Goal: Task Accomplishment & Management: Use online tool/utility

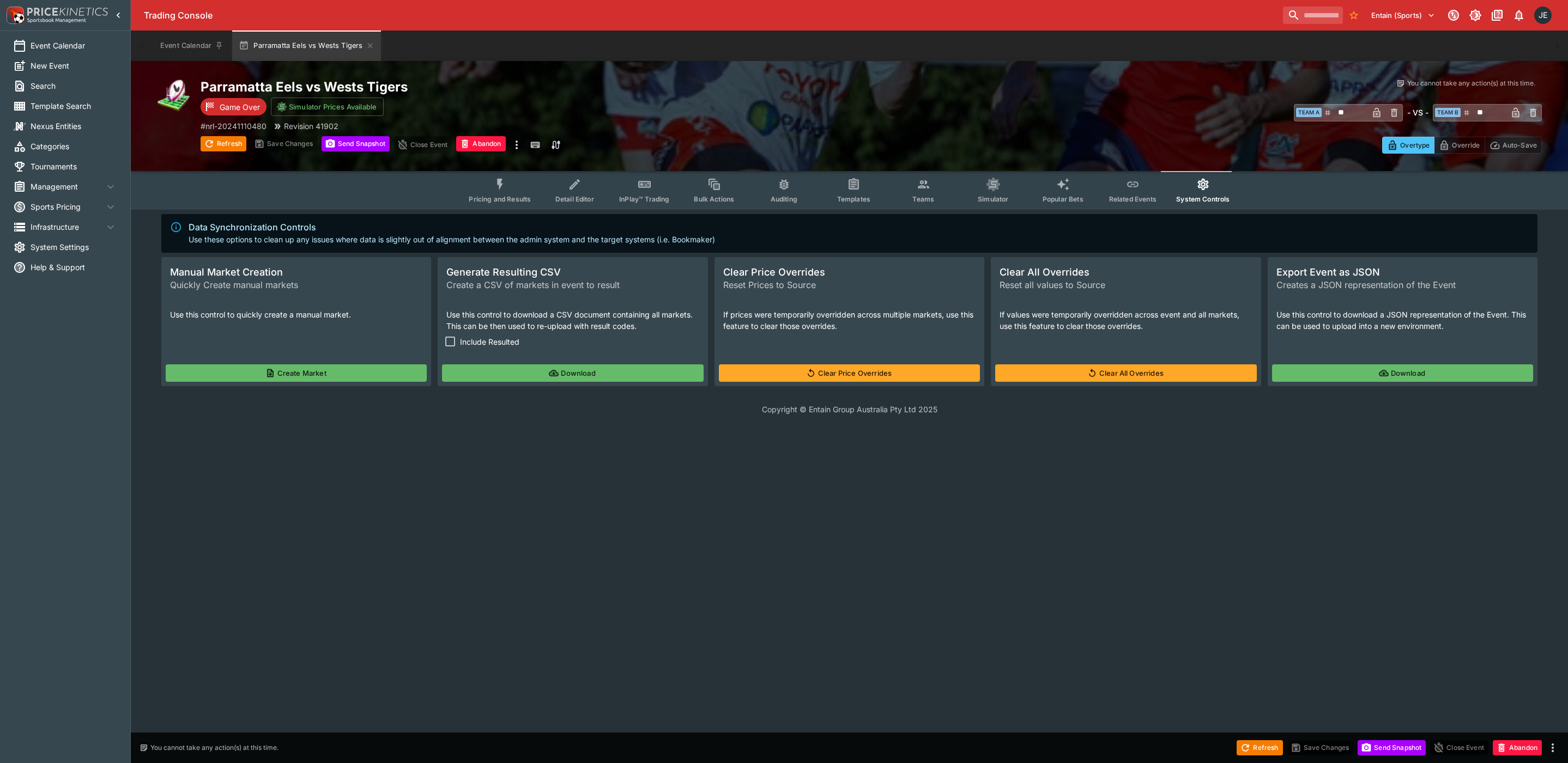
click at [56, 191] on span "Management" at bounding box center [67, 187] width 74 height 11
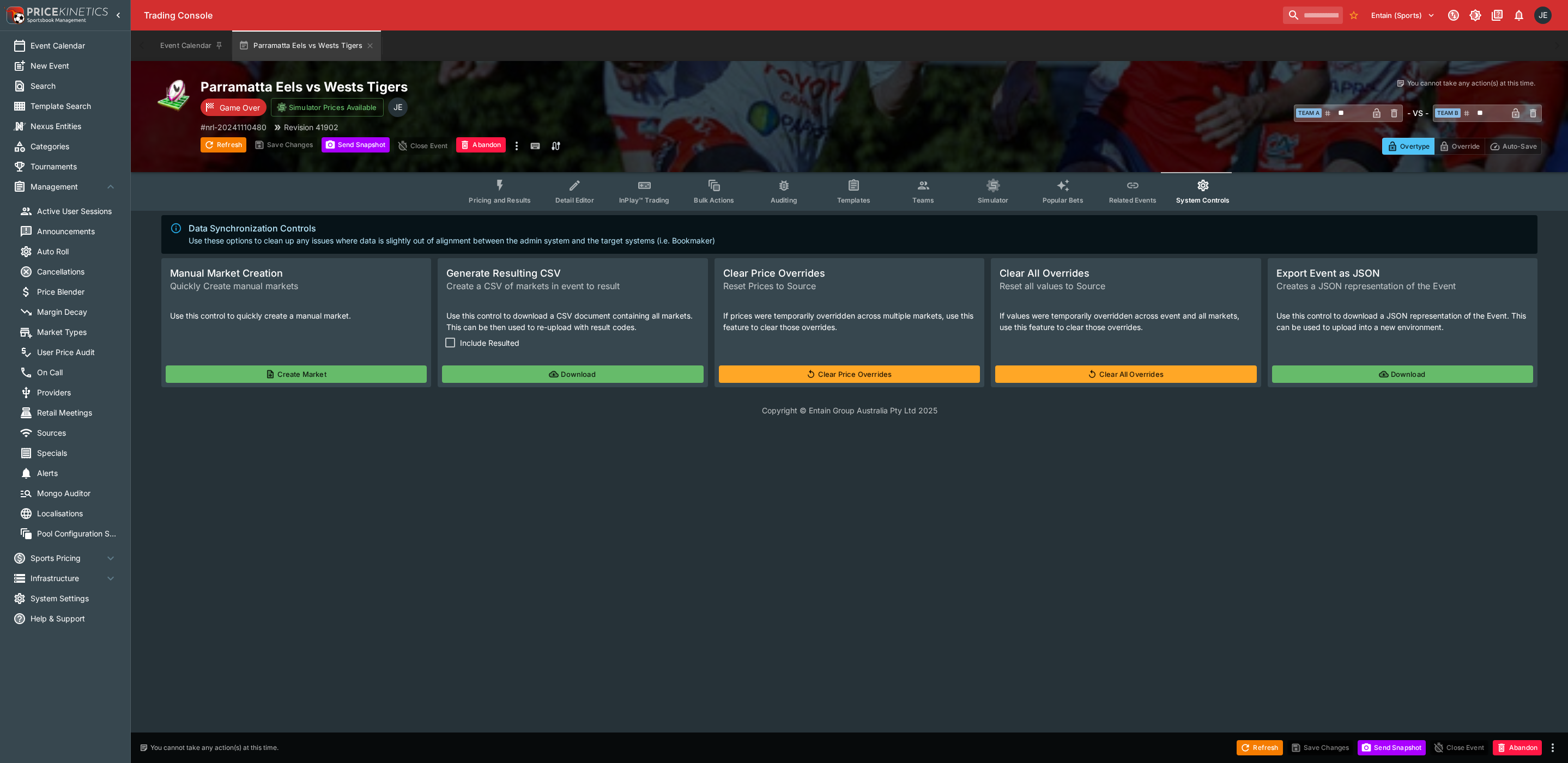
click at [59, 334] on span "Market Types" at bounding box center [78, 332] width 80 height 11
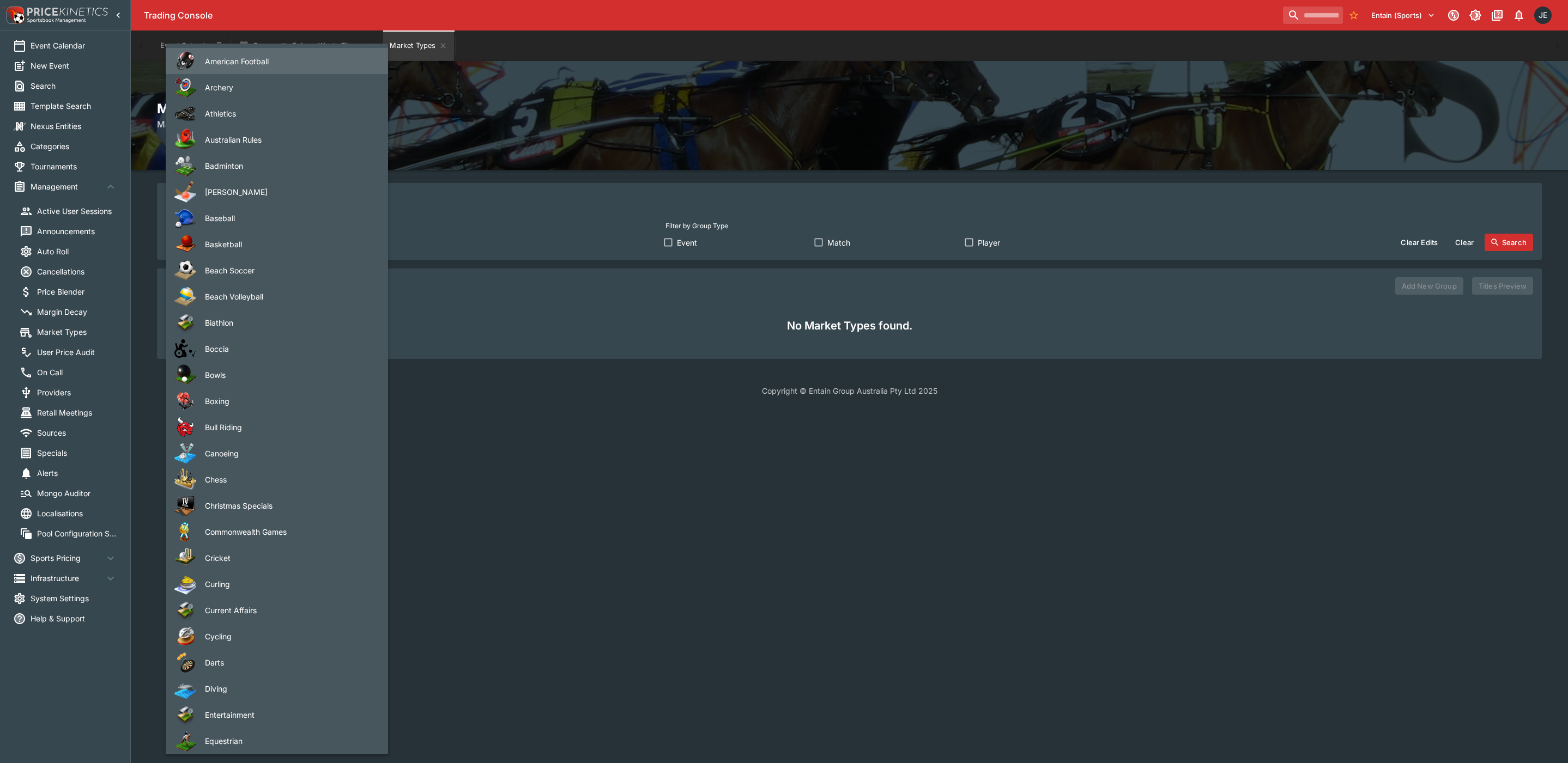
click at [279, 250] on body "Trading Console Entain (Sports) 1 JE Event Calendar New Event Search Template S…" at bounding box center [784, 205] width 1568 height 410
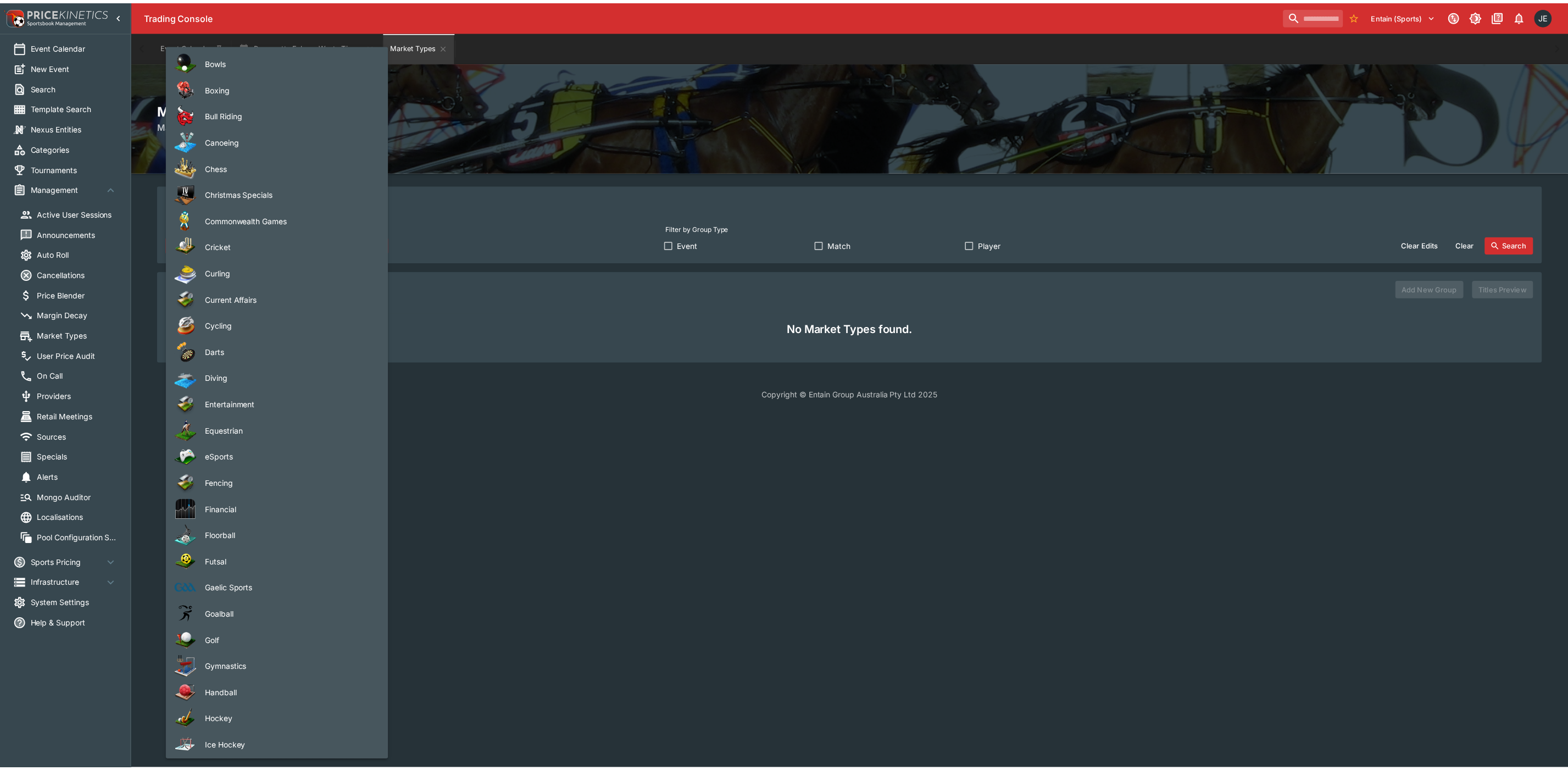
scroll to position [165, 0]
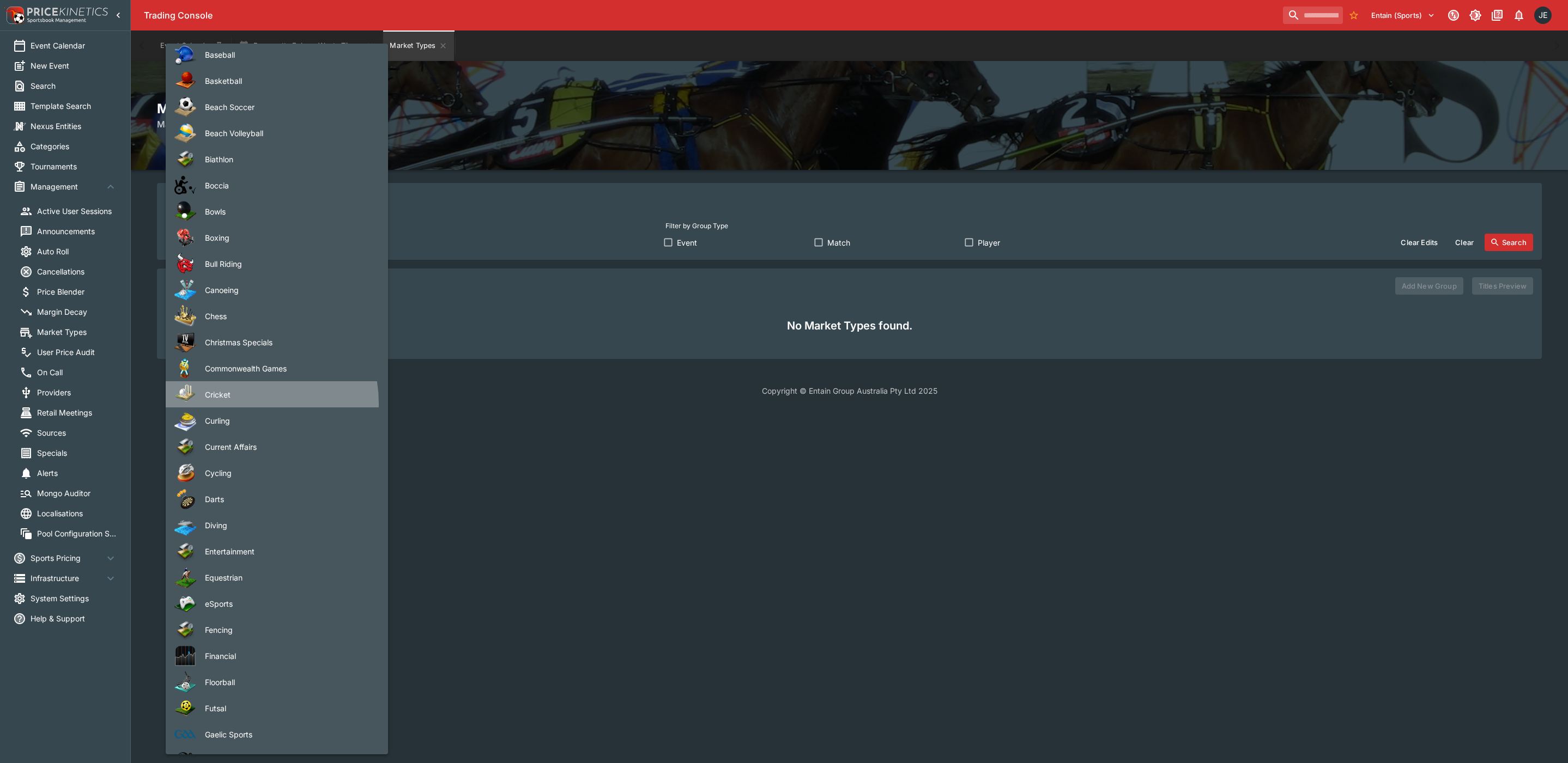
click at [247, 403] on li "Cricket" at bounding box center [277, 393] width 222 height 26
type input "*******"
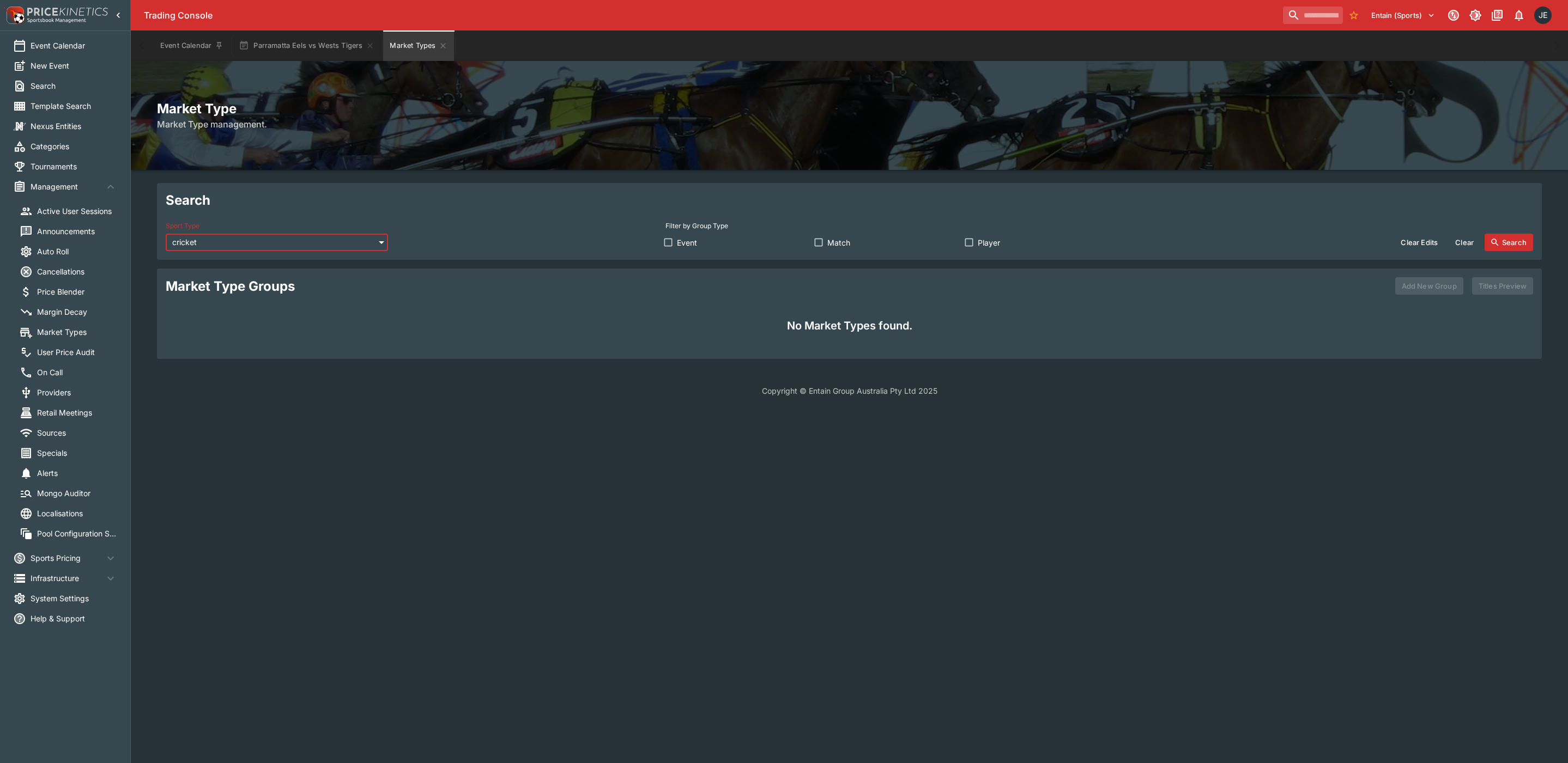
click at [1512, 242] on button "Search" at bounding box center [1509, 242] width 49 height 17
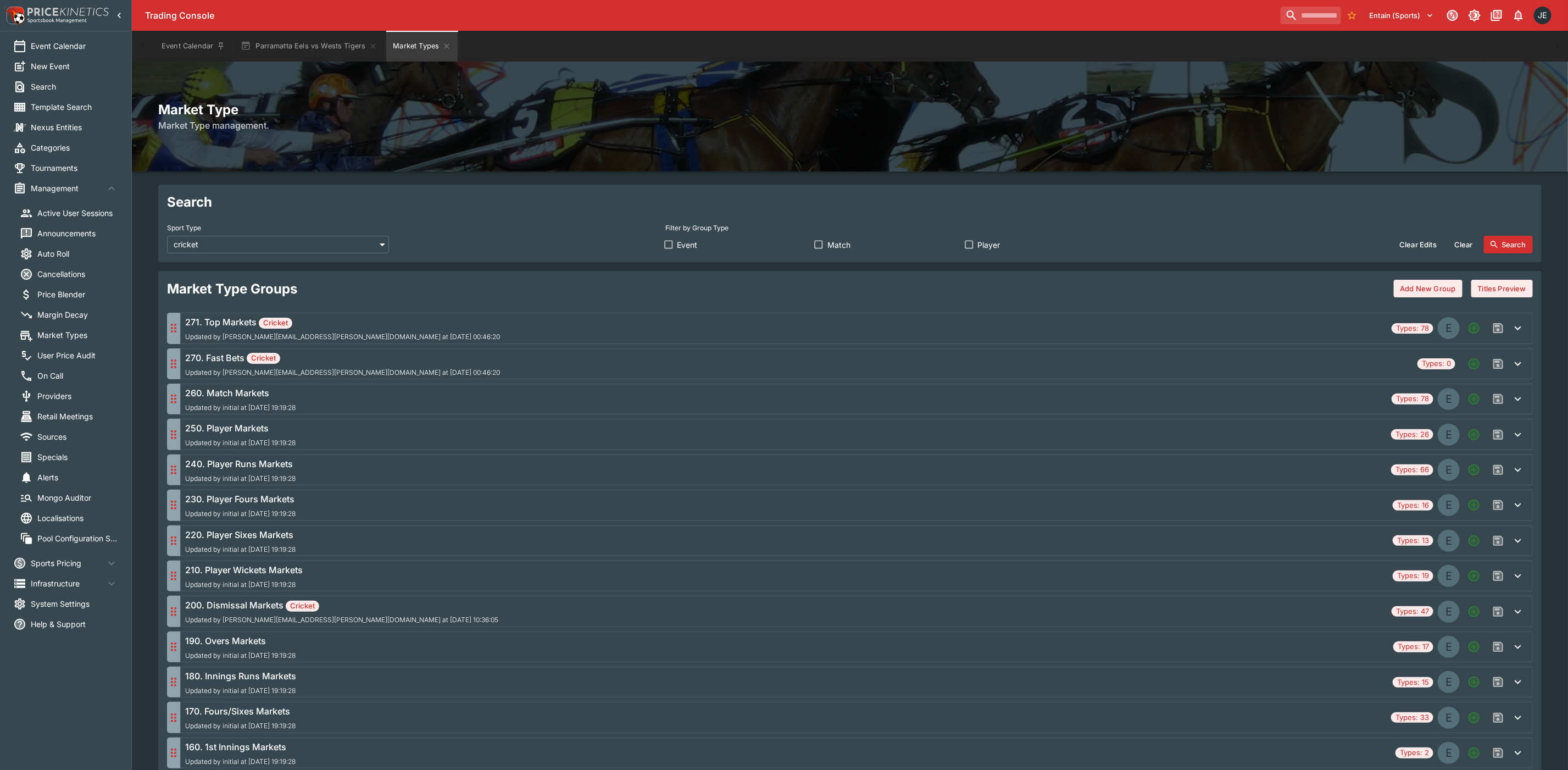
click at [1517, 365] on icon "button" at bounding box center [1518, 364] width 14 height 14
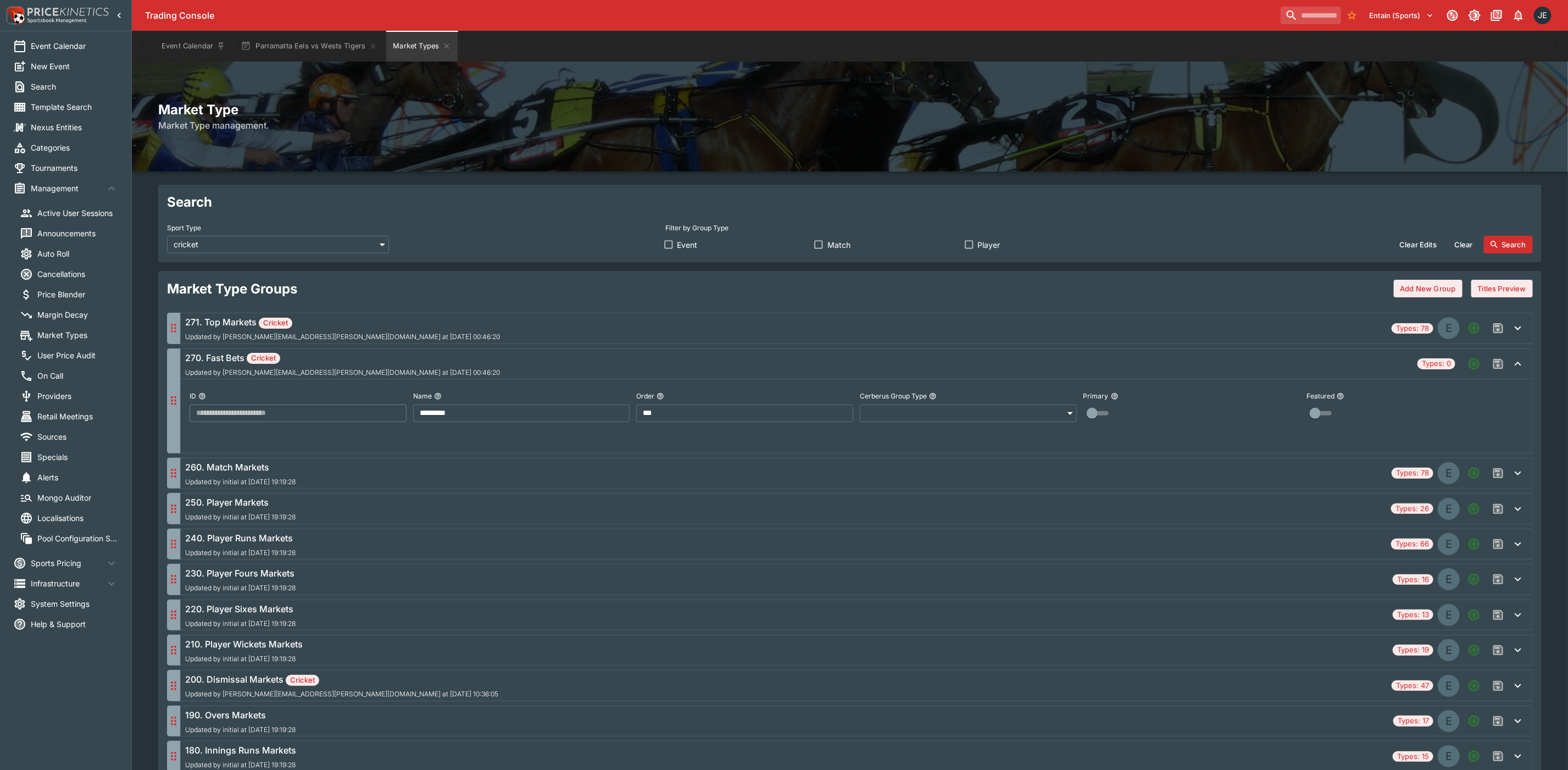
click at [1517, 365] on icon "button" at bounding box center [1518, 363] width 7 height 4
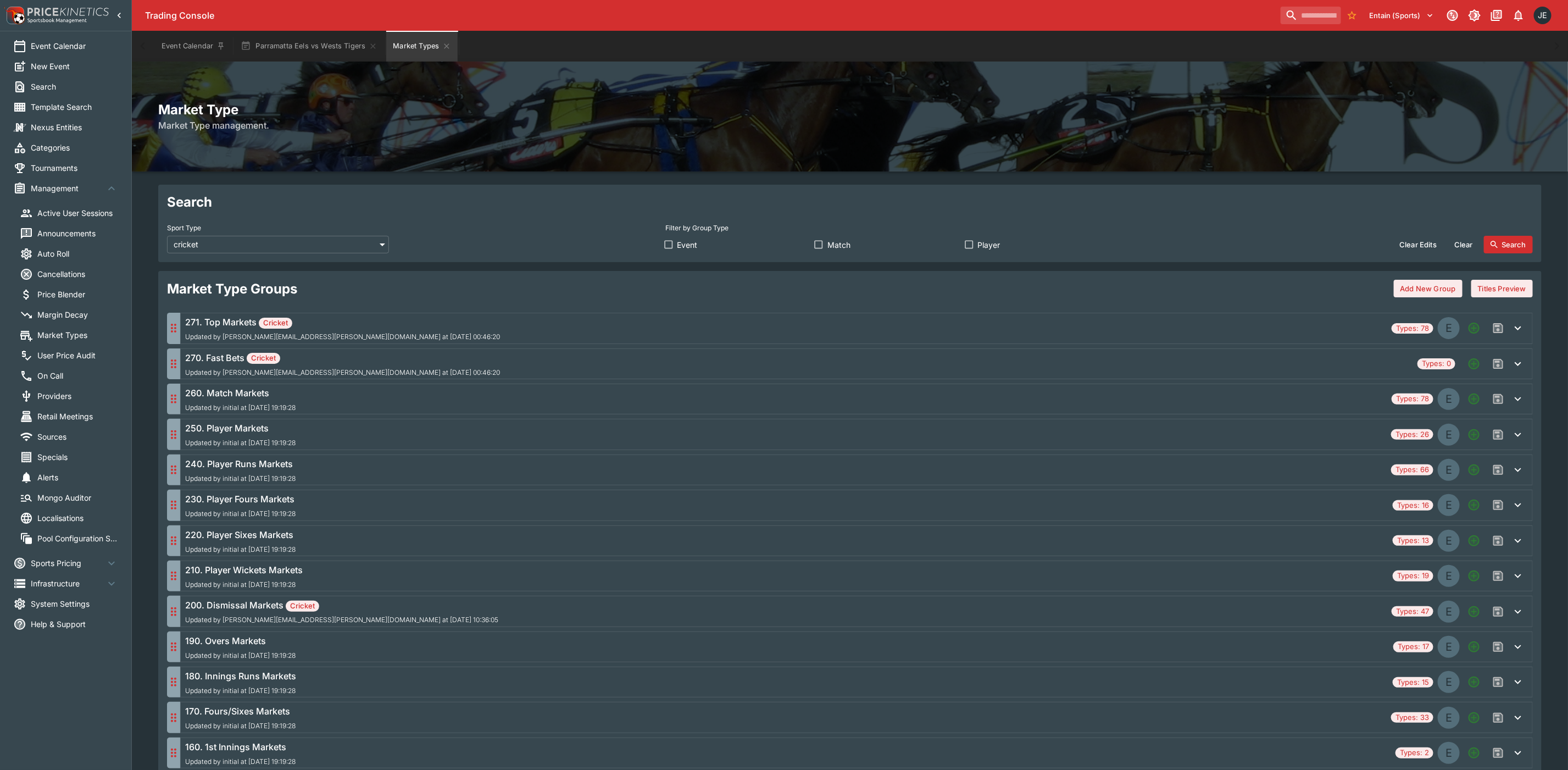
click at [438, 367] on div "270. Fast Bets Cricket Updated by [PERSON_NAME][EMAIL_ADDRESS][PERSON_NAME][DOM…" at bounding box center [799, 364] width 1228 height 25
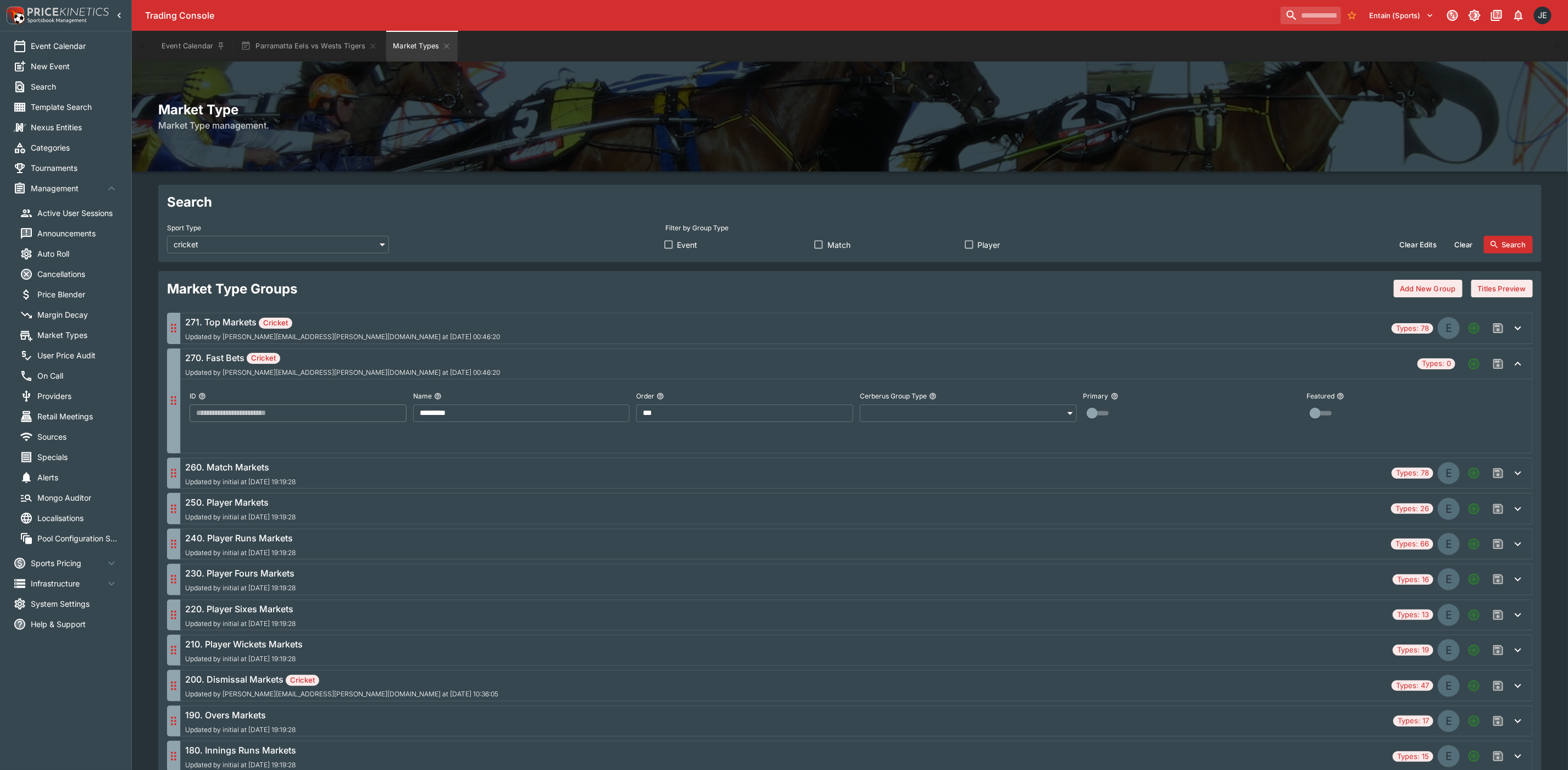
click at [438, 367] on div "270. Fast Bets Cricket Updated by [PERSON_NAME][EMAIL_ADDRESS][PERSON_NAME][DOM…" at bounding box center [799, 364] width 1228 height 25
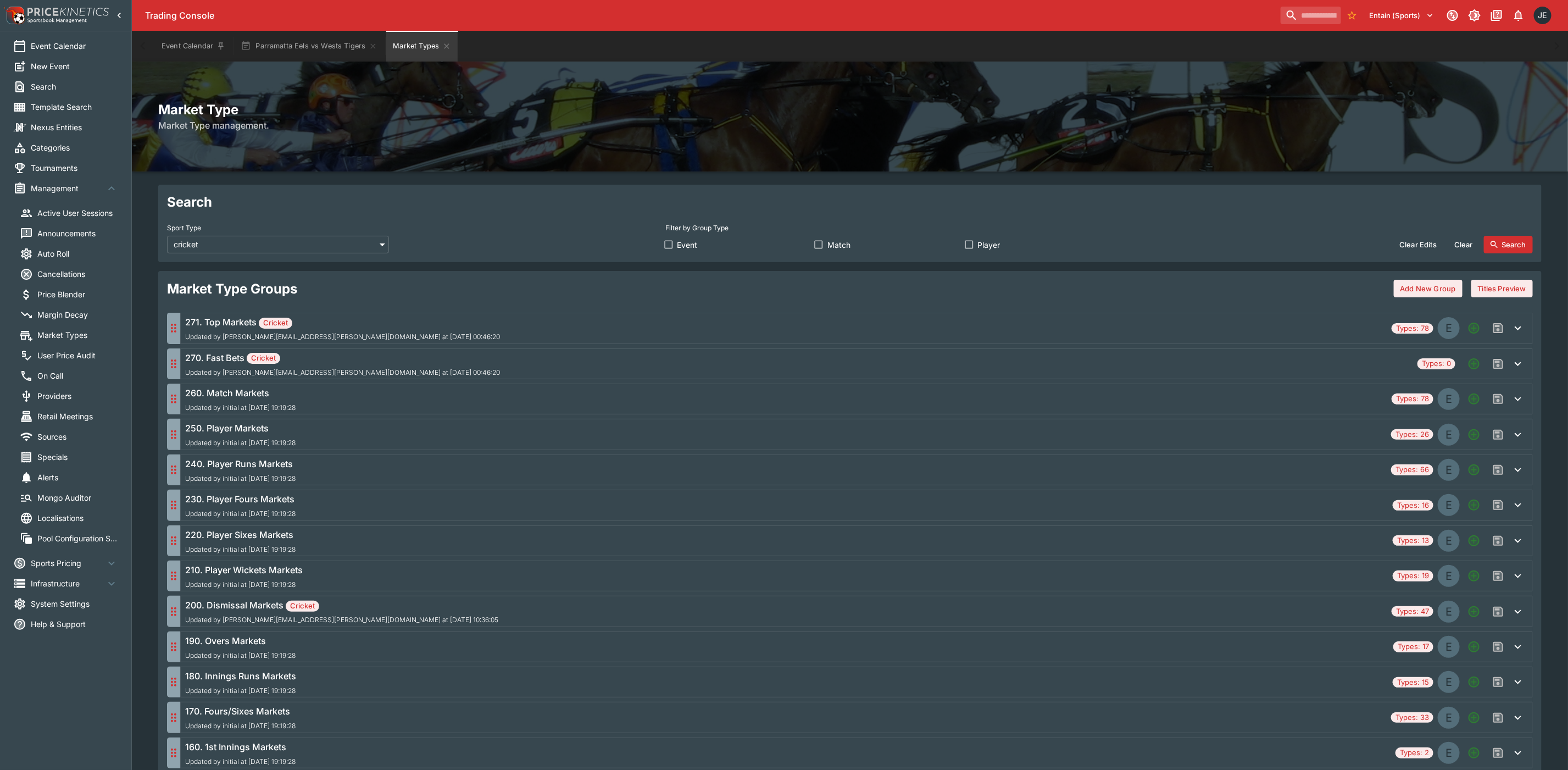
click at [1410, 284] on button "Add New Group" at bounding box center [1428, 289] width 69 height 17
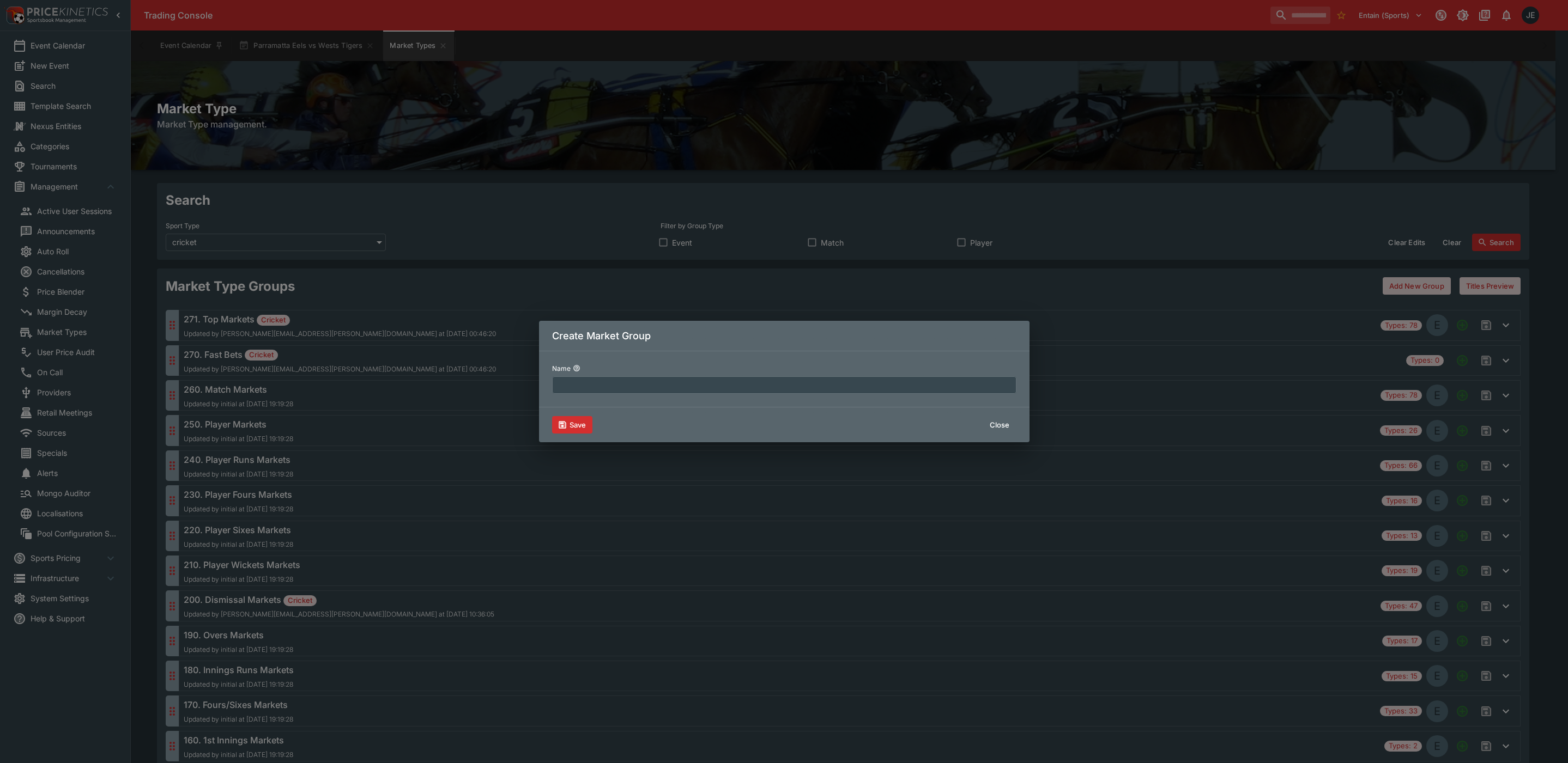
click at [994, 427] on button "Close" at bounding box center [1000, 425] width 34 height 17
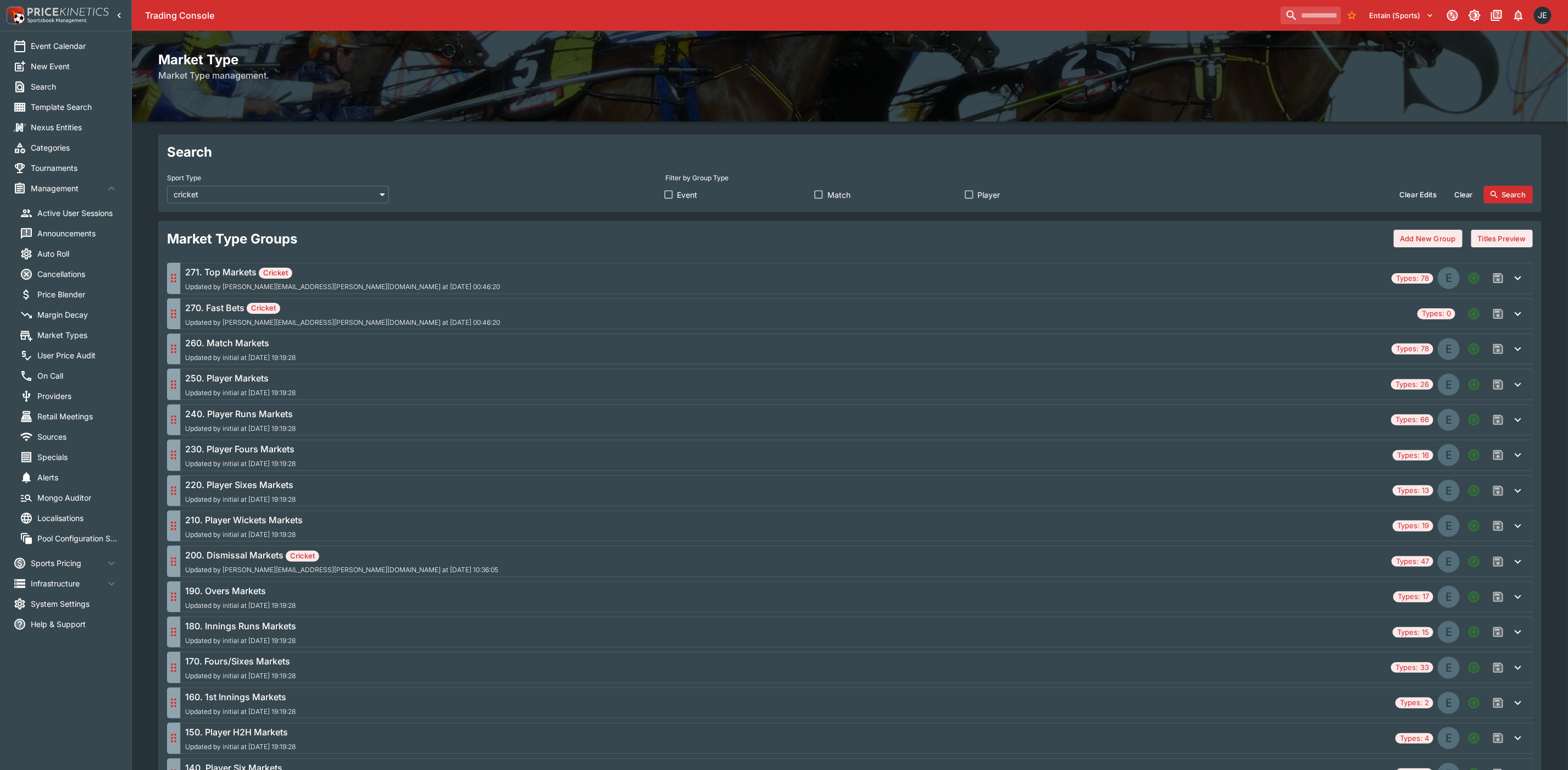
scroll to position [0, 0]
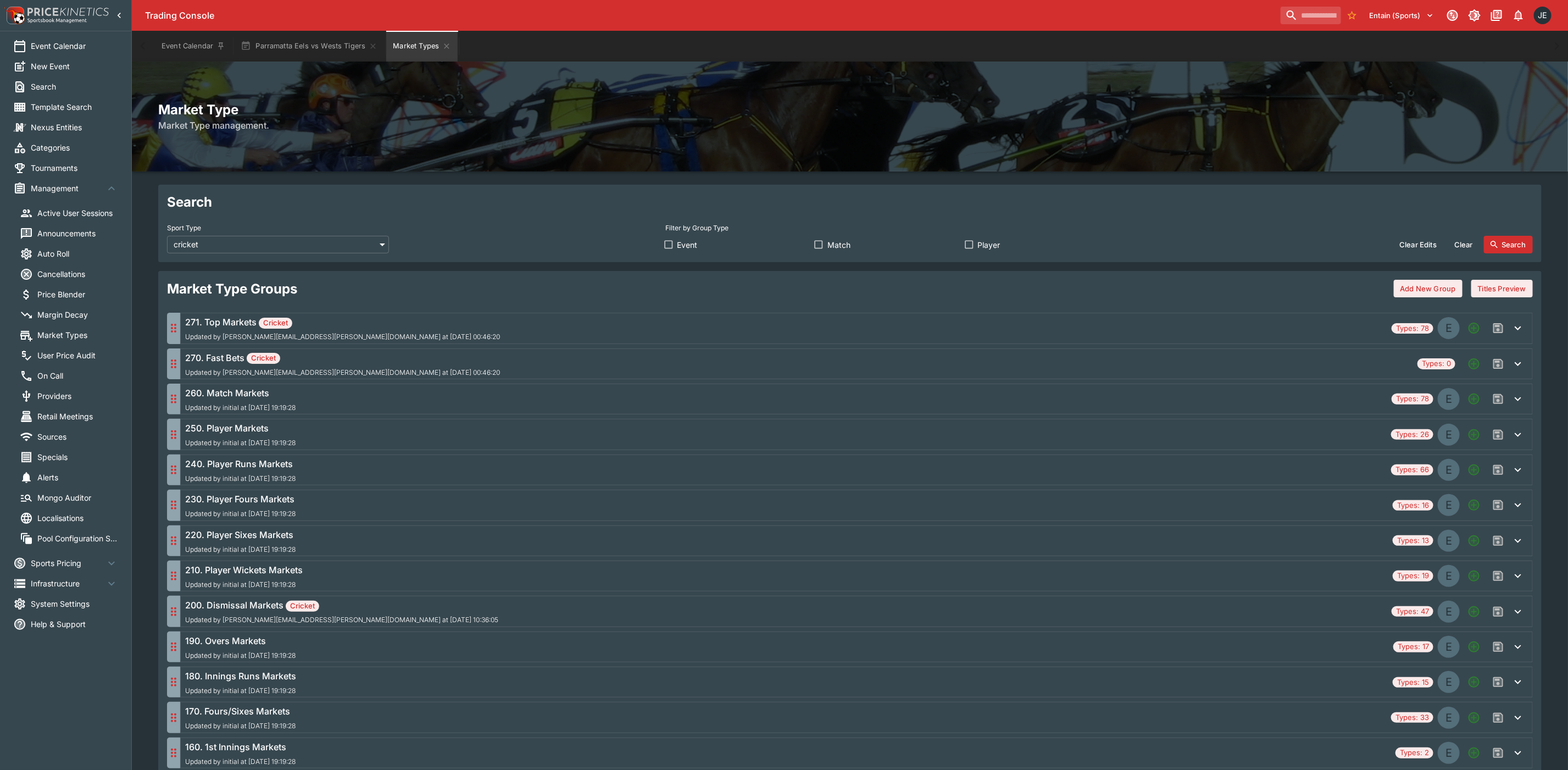
click at [218, 361] on h6 "270. Fast Bets Cricket" at bounding box center [343, 358] width 315 height 14
